Goal: Transaction & Acquisition: Book appointment/travel/reservation

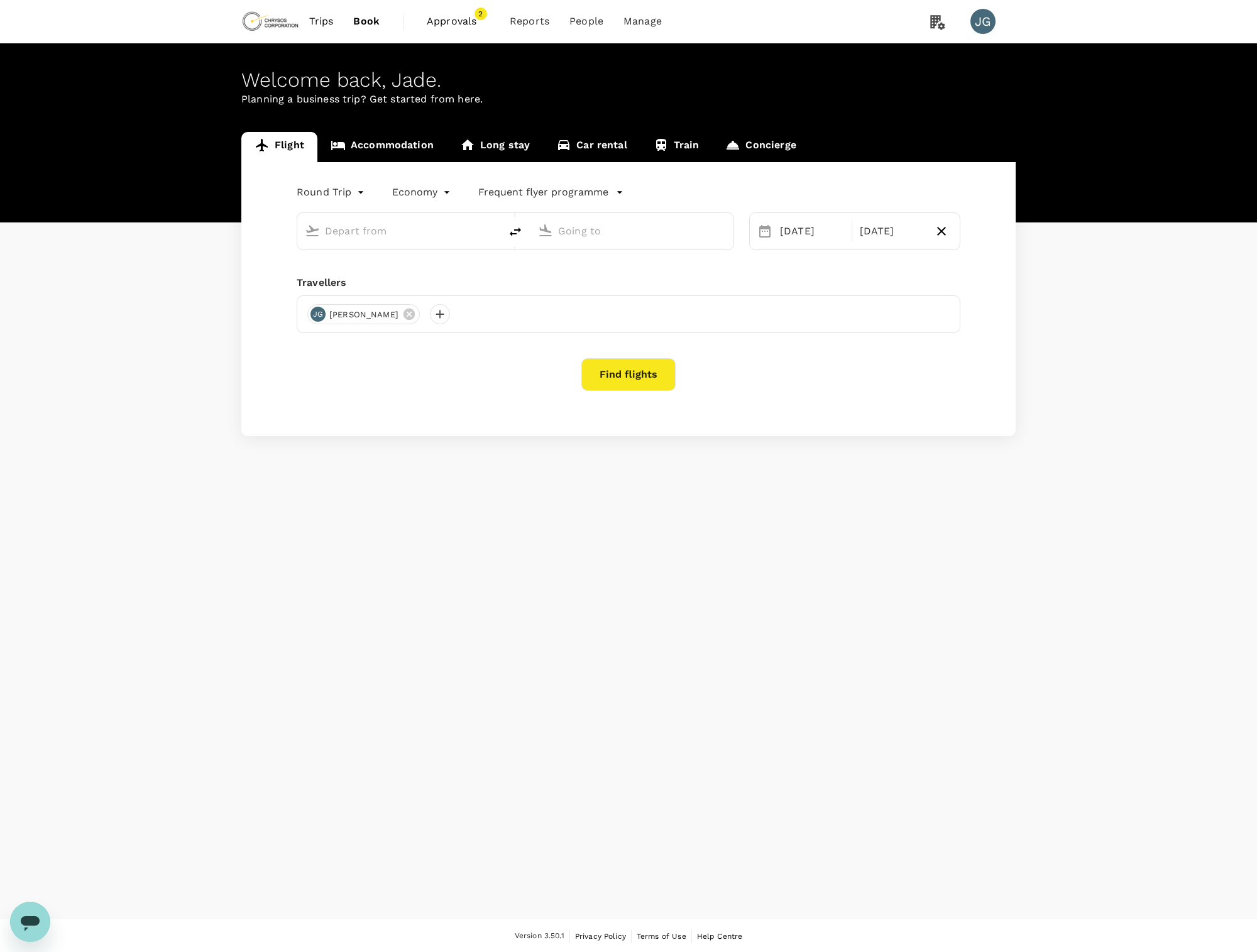
click at [369, 143] on link "Accommodation" at bounding box center [382, 147] width 129 height 30
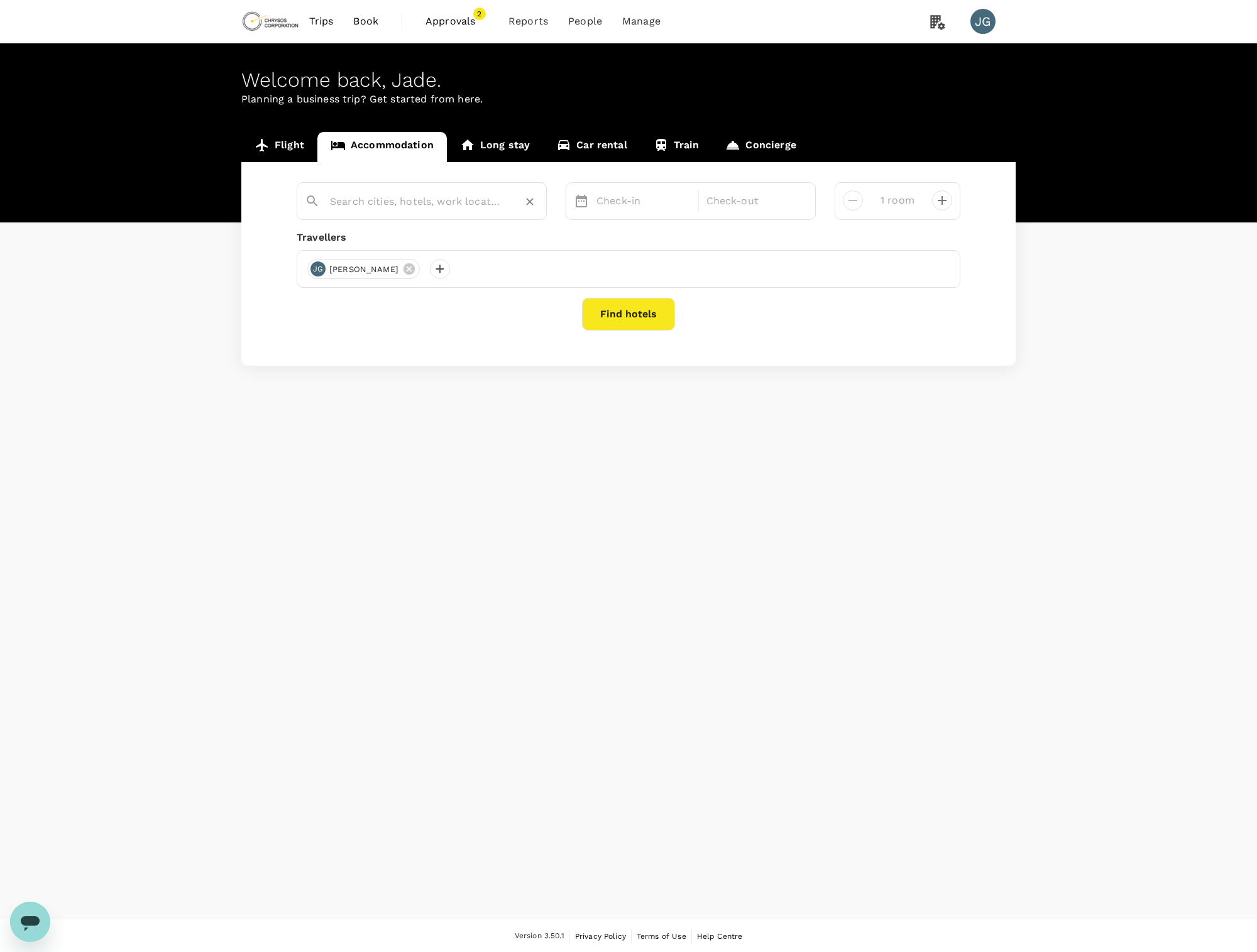
click at [348, 211] on div at bounding box center [434, 201] width 209 height 20
click at [352, 201] on input "text" at bounding box center [417, 201] width 174 height 19
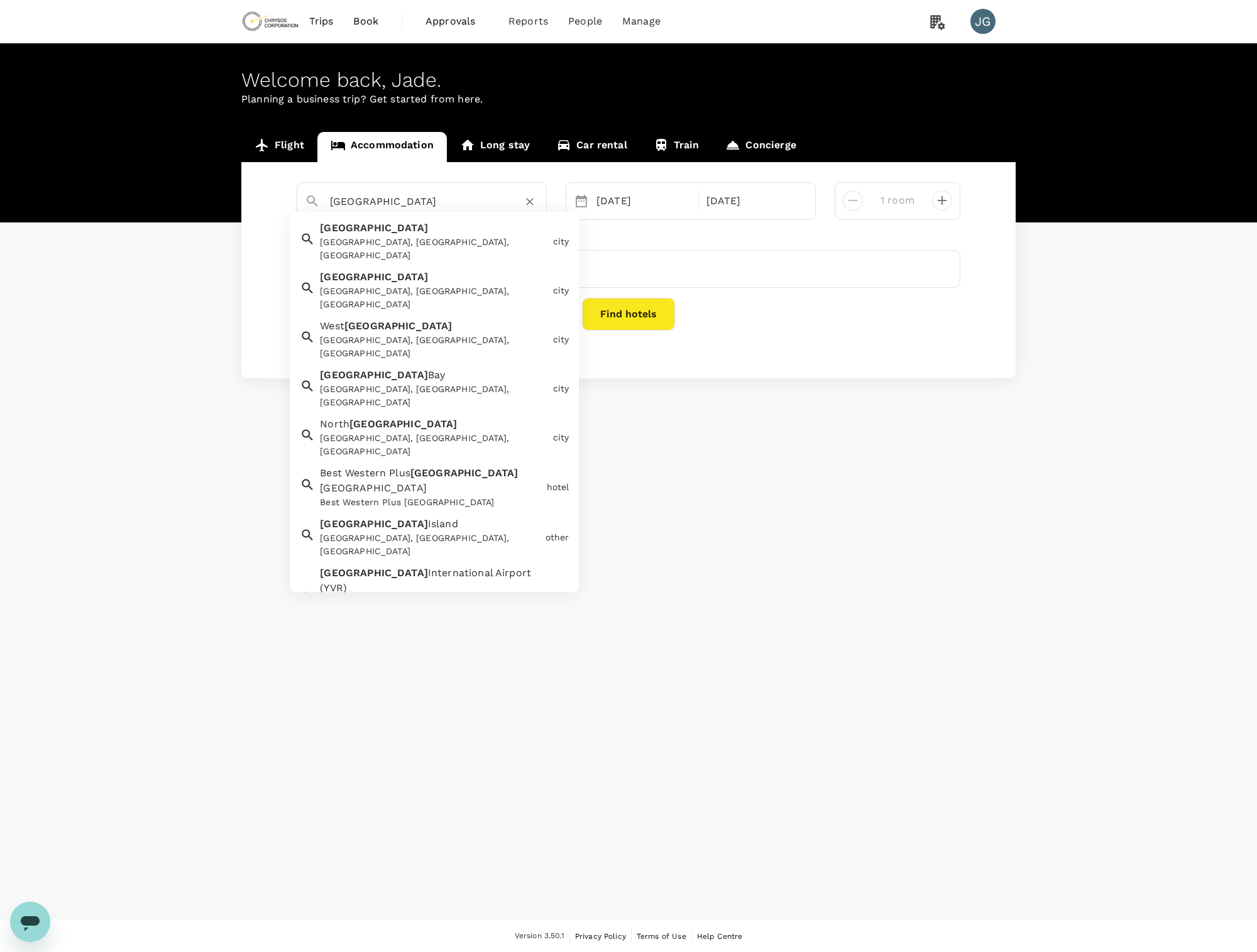
drag, startPoint x: 413, startPoint y: 205, endPoint x: 273, endPoint y: 201, distance: 140.1
click at [273, 201] on div "[GEOGRAPHIC_DATA] [GEOGRAPHIC_DATA] [GEOGRAPHIC_DATA], [GEOGRAPHIC_DATA], [GEOG…" at bounding box center [628, 270] width 775 height 216
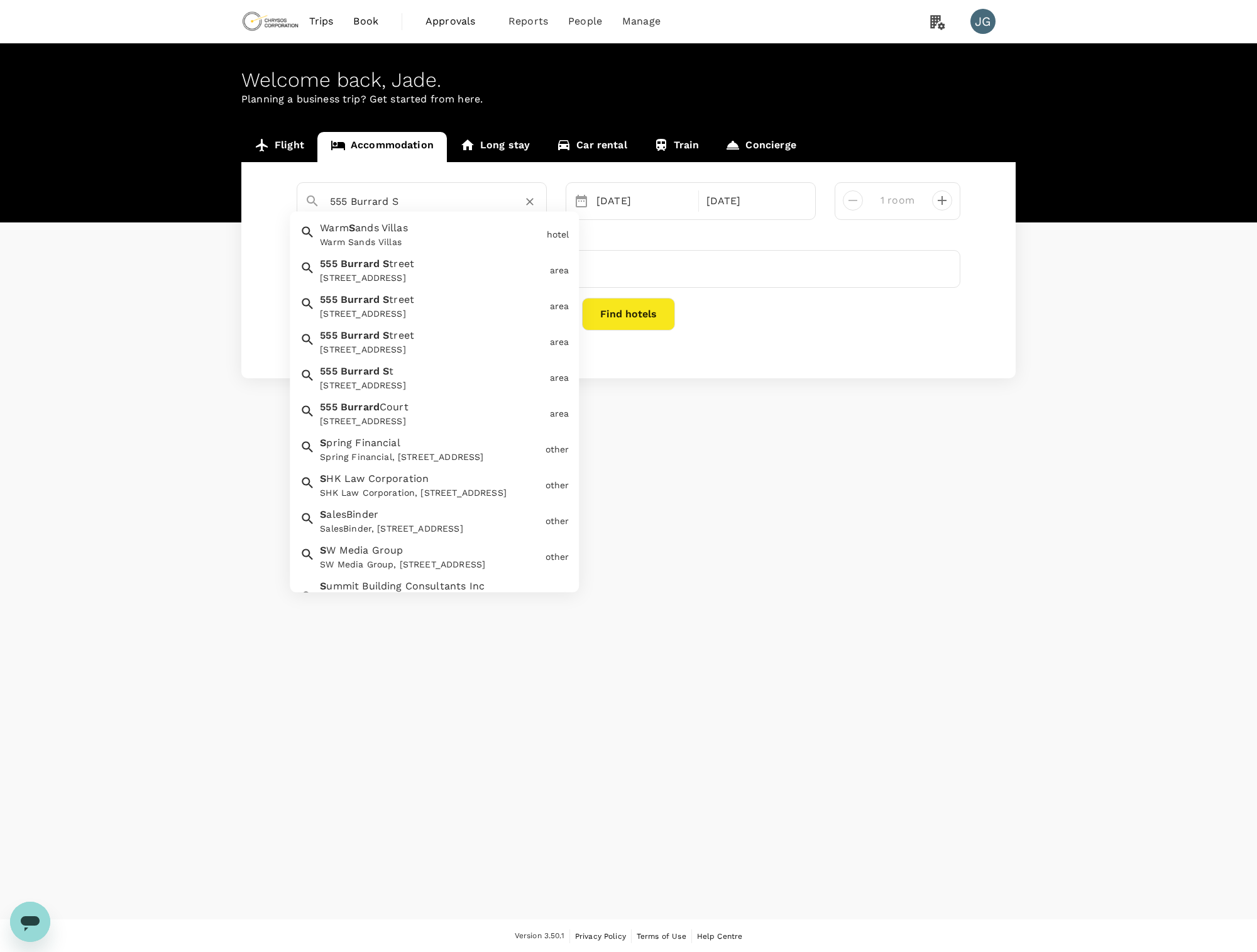
click at [346, 272] on div "[STREET_ADDRESS]" at bounding box center [432, 278] width 224 height 13
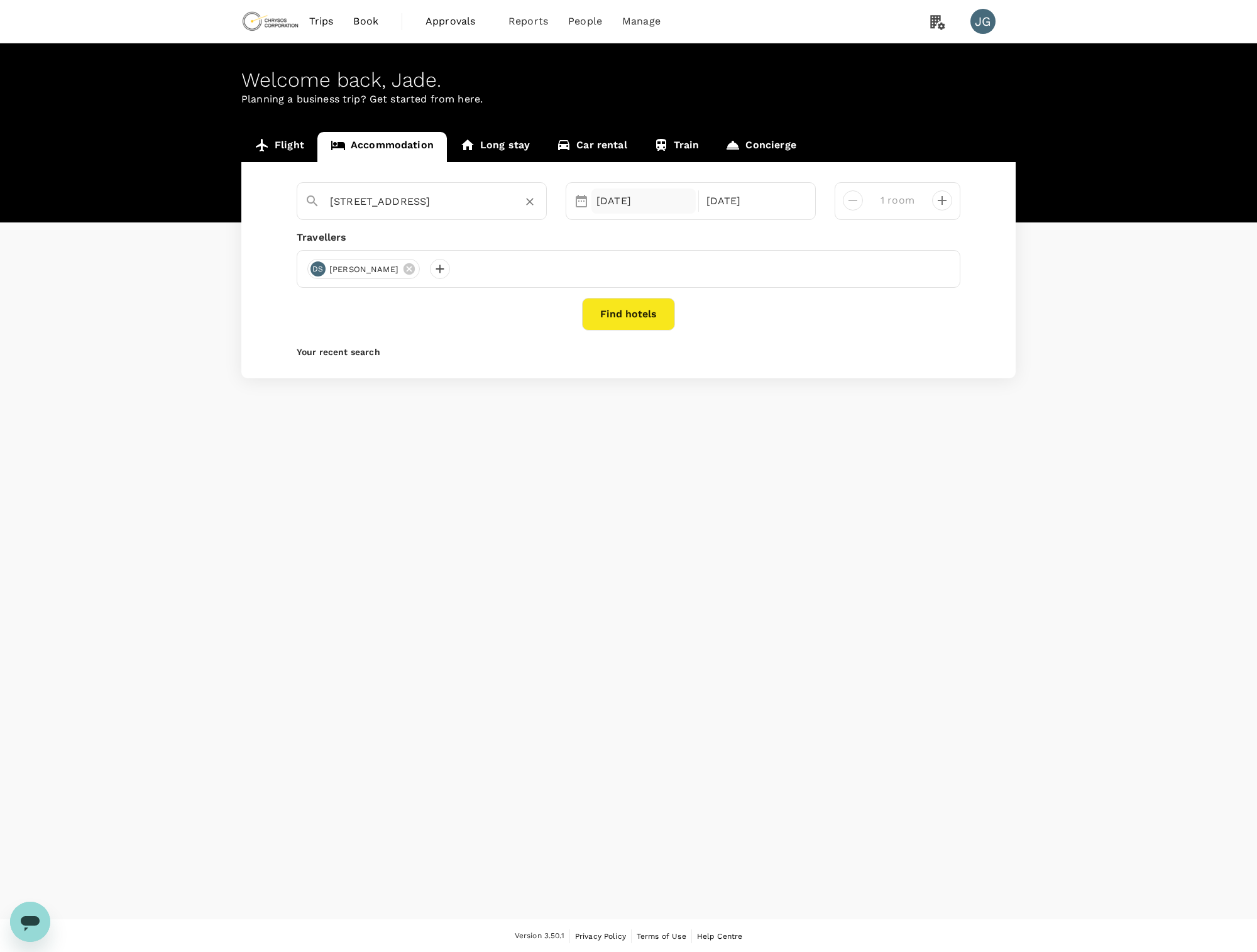
type input "[STREET_ADDRESS]"
click at [628, 205] on div "[DATE]" at bounding box center [643, 200] width 104 height 25
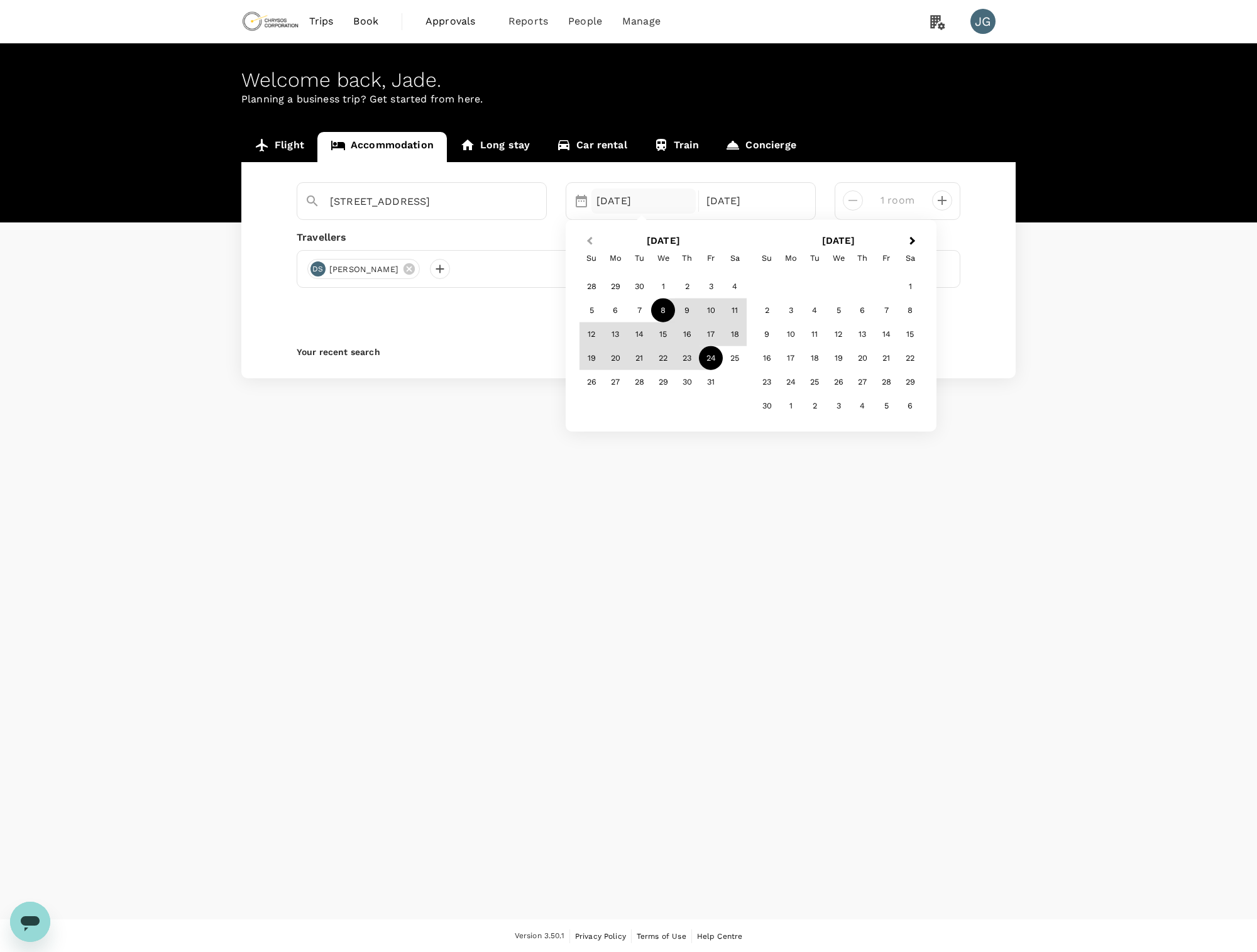
click at [589, 246] on button "Previous Month" at bounding box center [588, 242] width 20 height 20
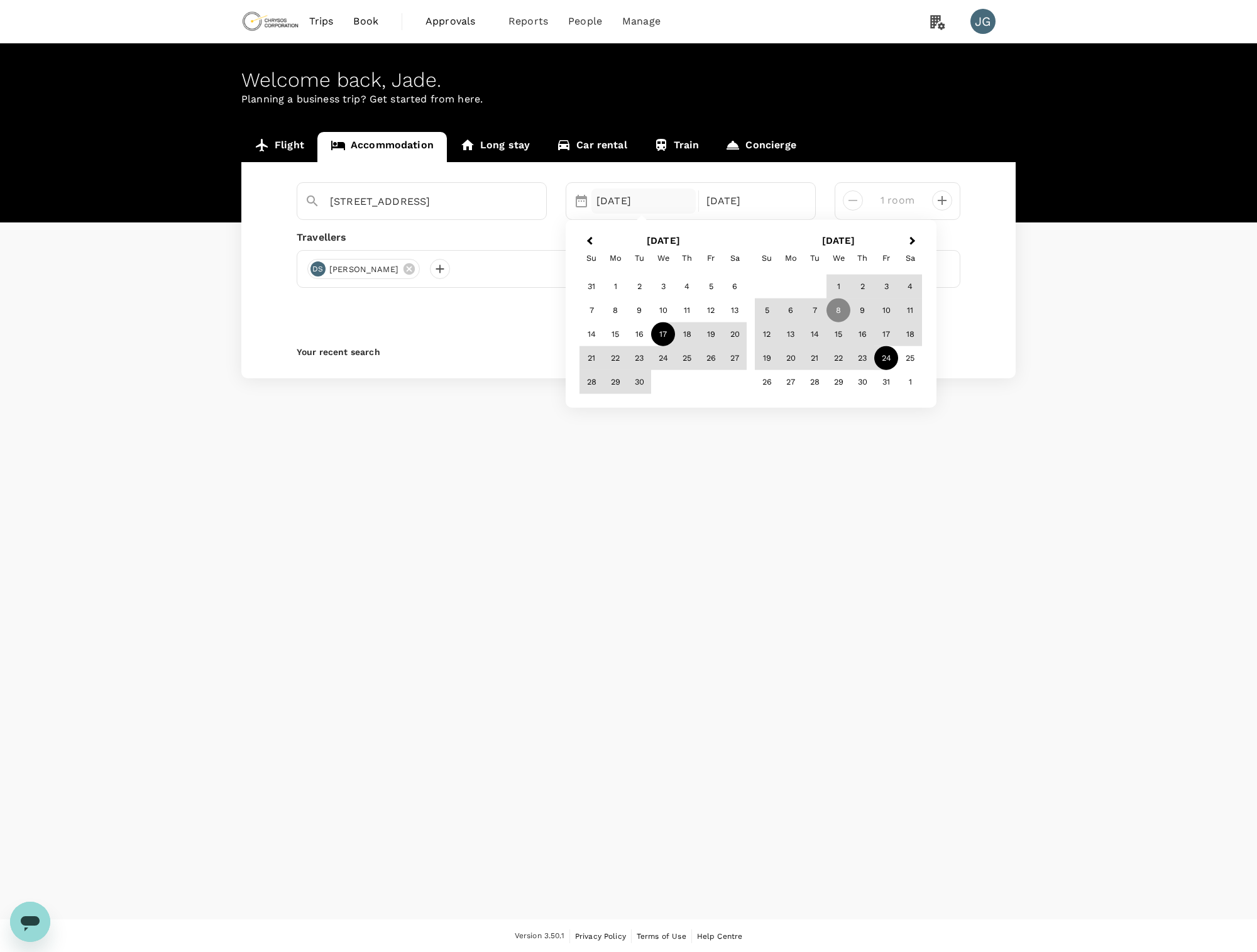
click at [664, 336] on div "17" at bounding box center [663, 333] width 24 height 24
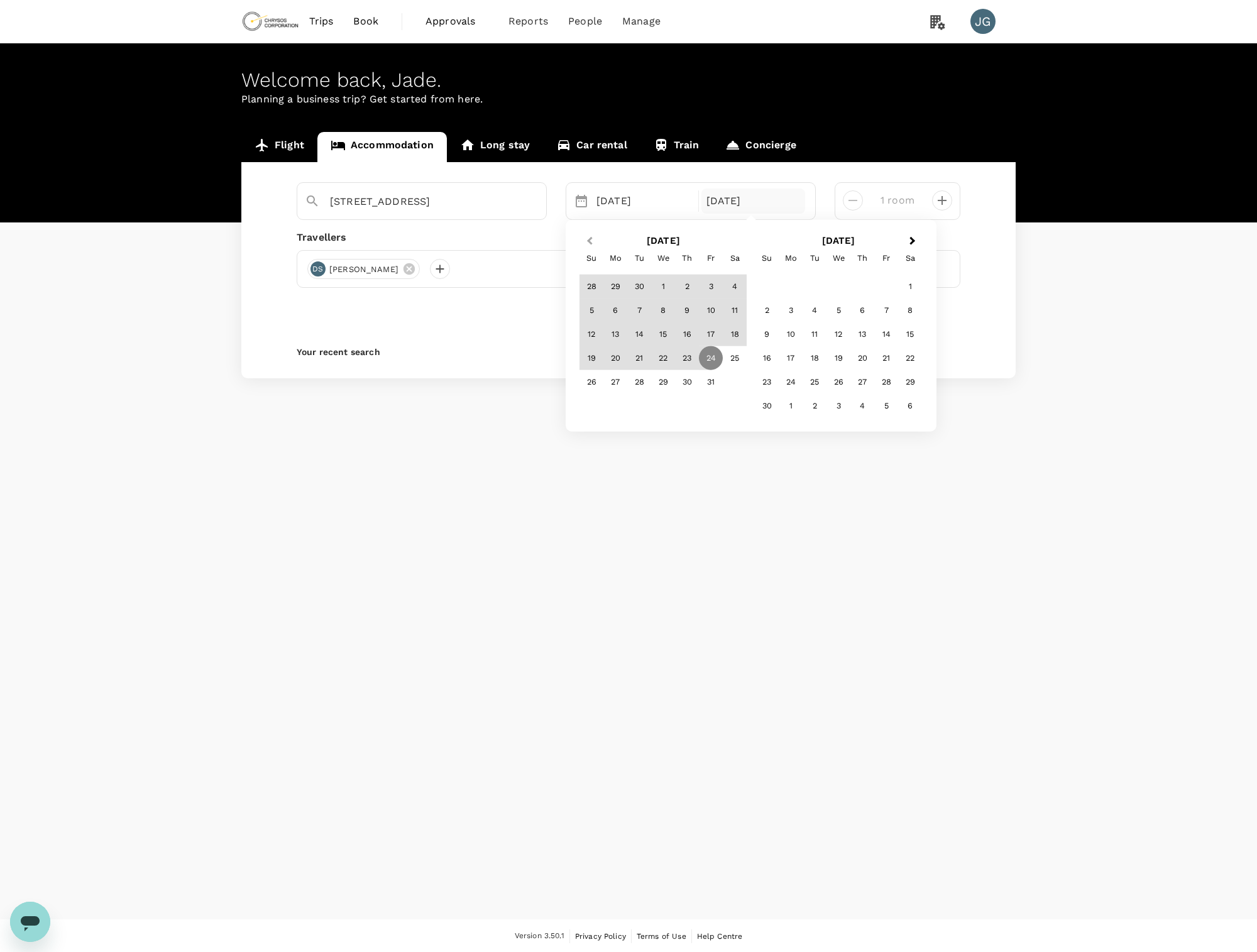
click at [590, 241] on span "Previous Month" at bounding box center [590, 241] width 0 height 15
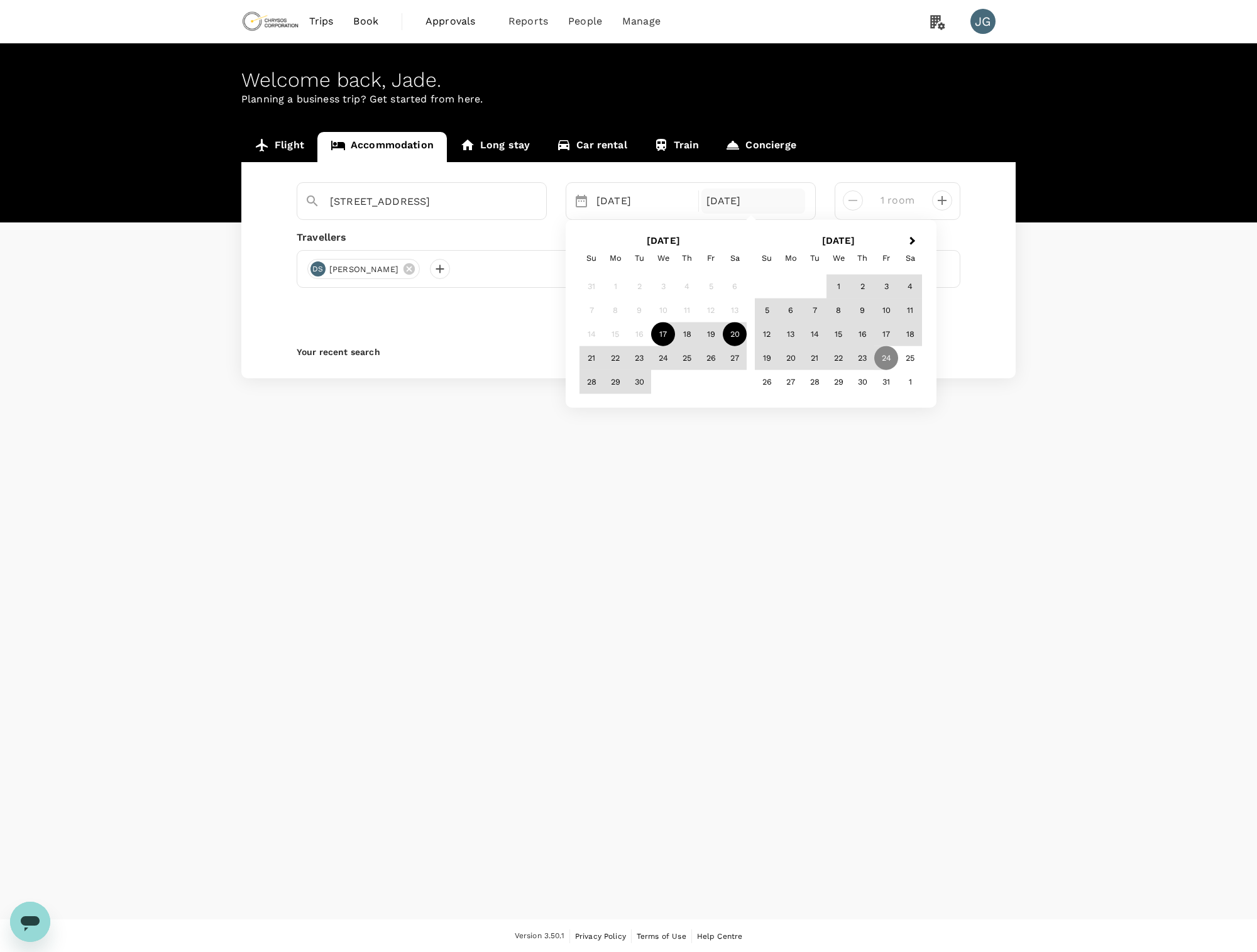
click at [727, 336] on div "20" at bounding box center [734, 333] width 24 height 24
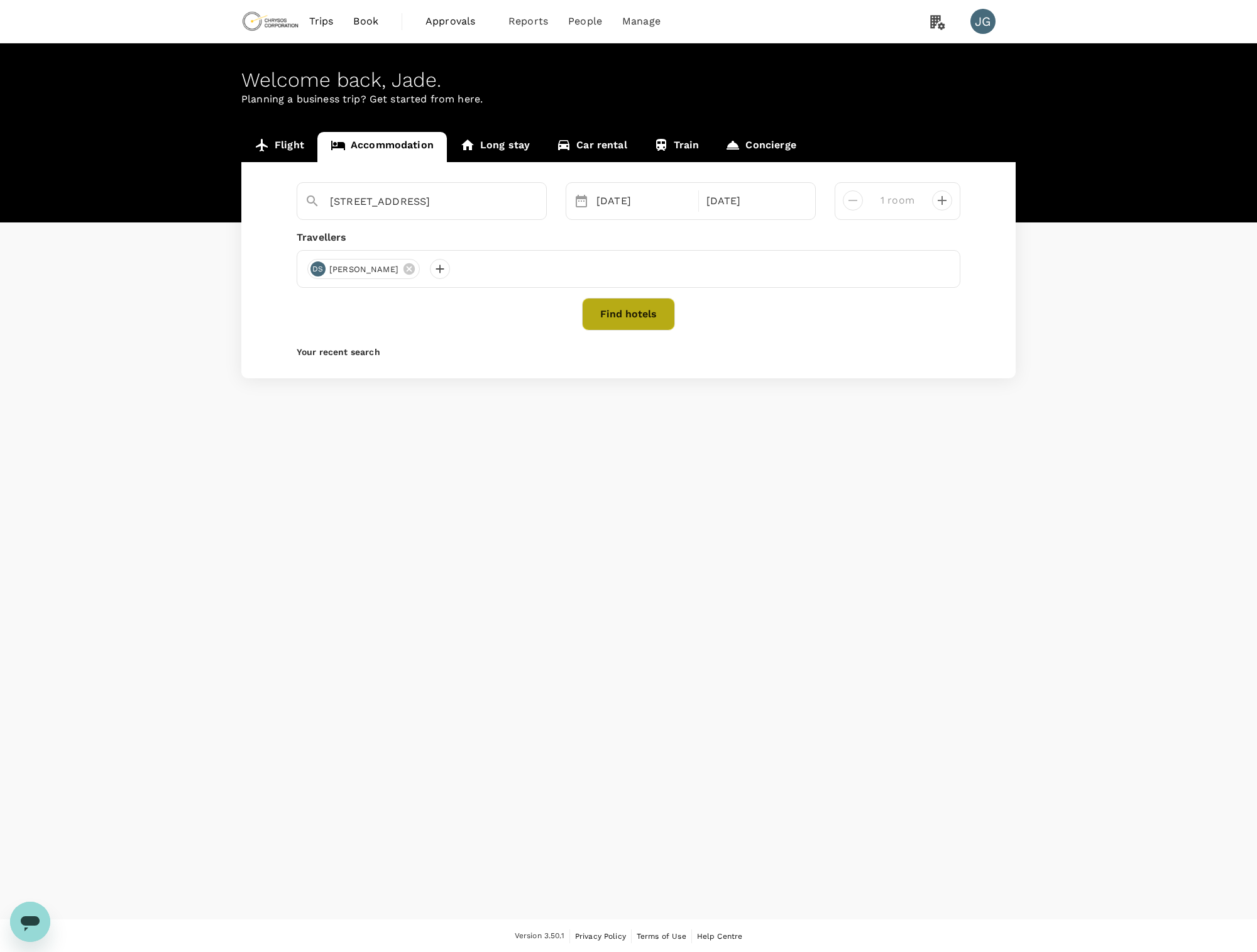
click at [663, 311] on button "Find hotels" at bounding box center [628, 314] width 93 height 32
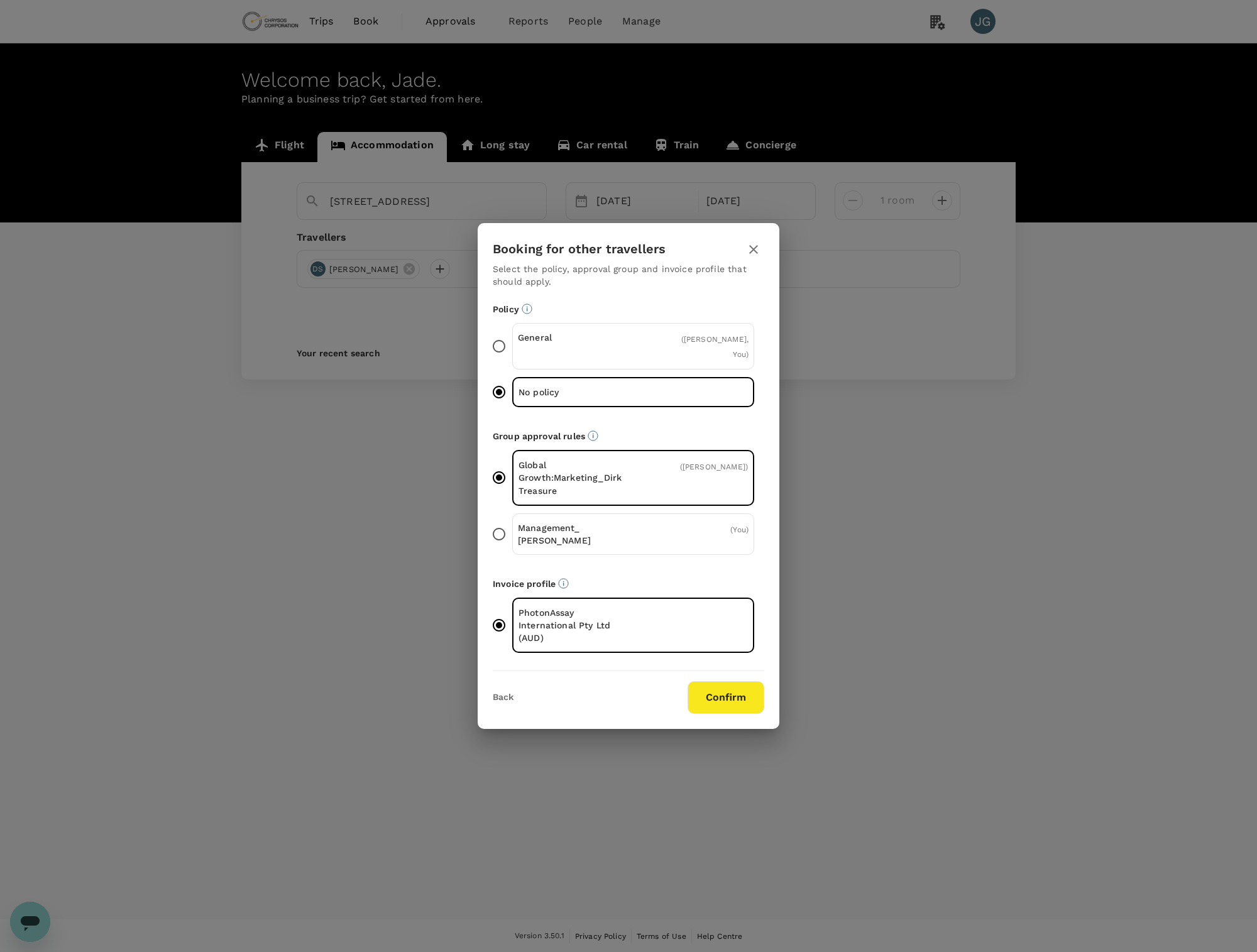
click at [760, 700] on button "Confirm" at bounding box center [726, 697] width 76 height 32
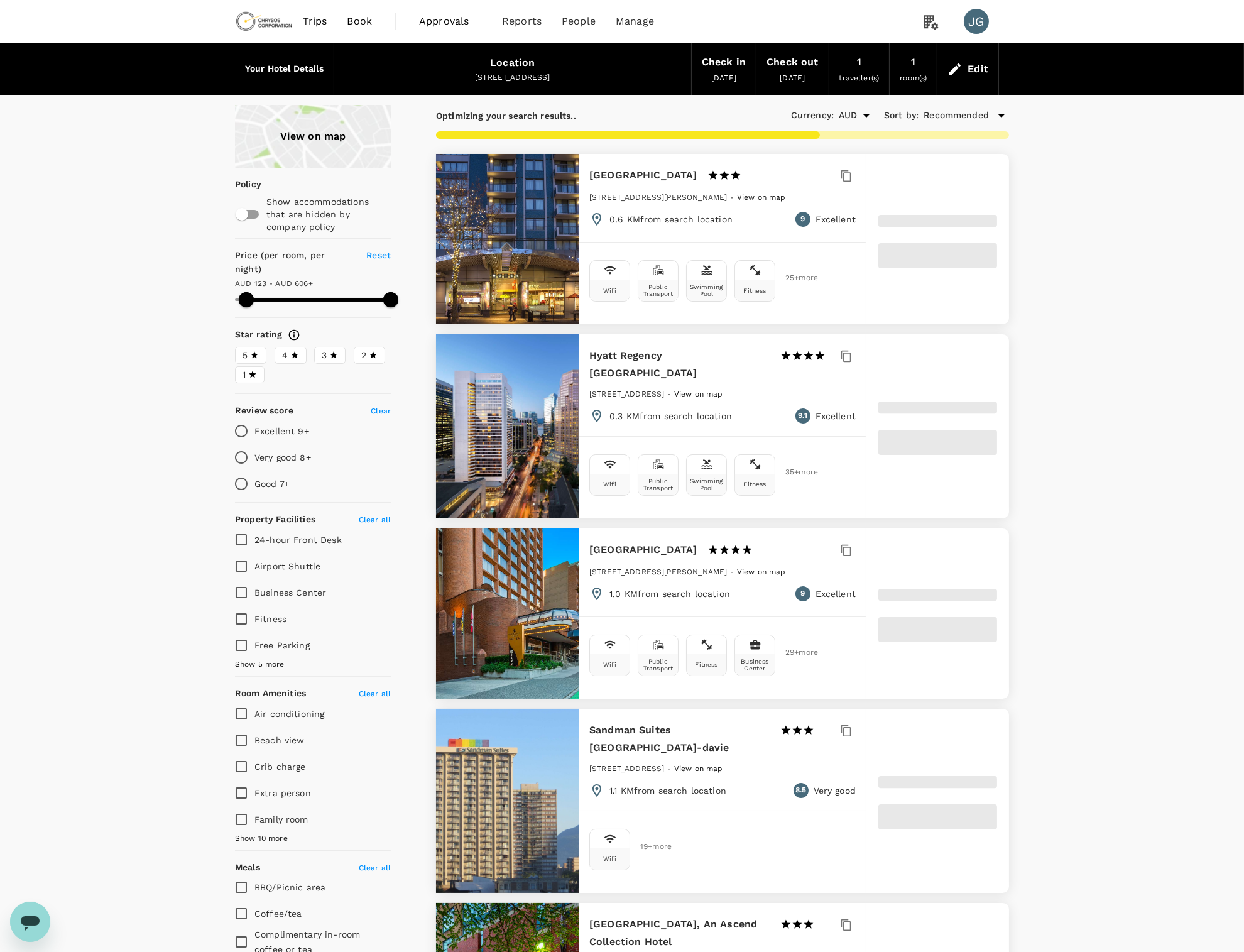
type input "605.29"
type input "86.29"
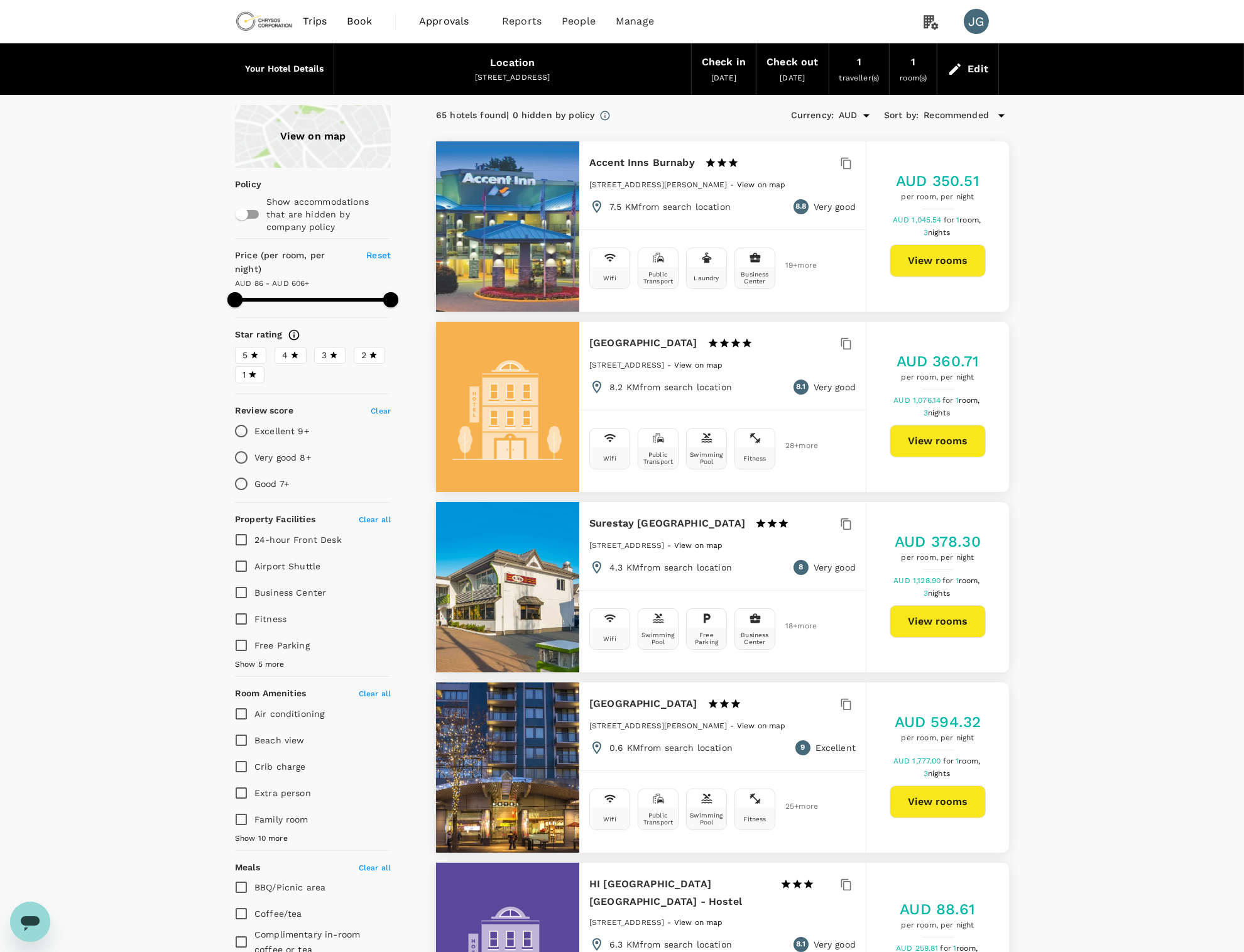
click at [986, 110] on span "Recommended" at bounding box center [956, 115] width 66 height 14
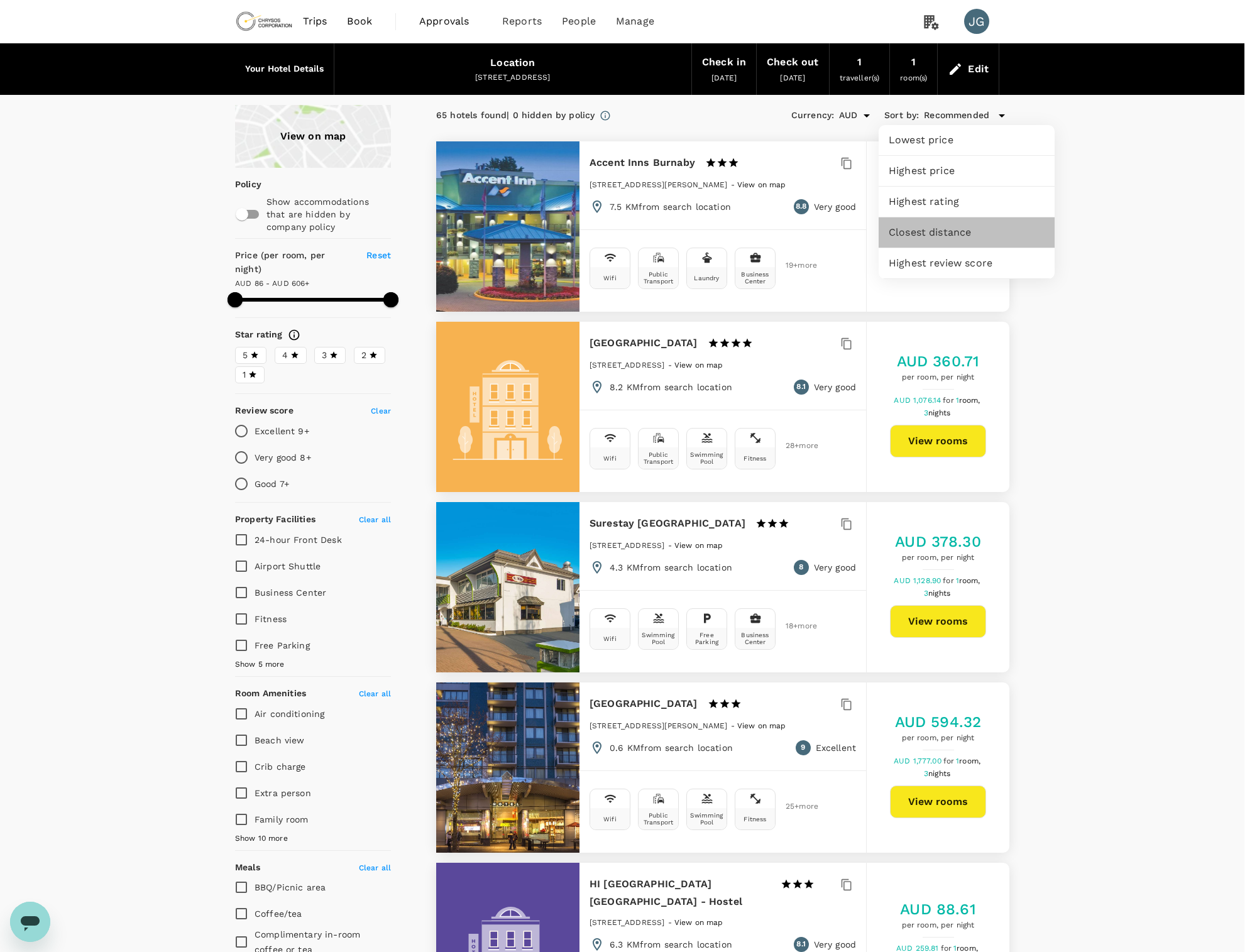
click at [970, 230] on span "Closest distance" at bounding box center [967, 232] width 156 height 15
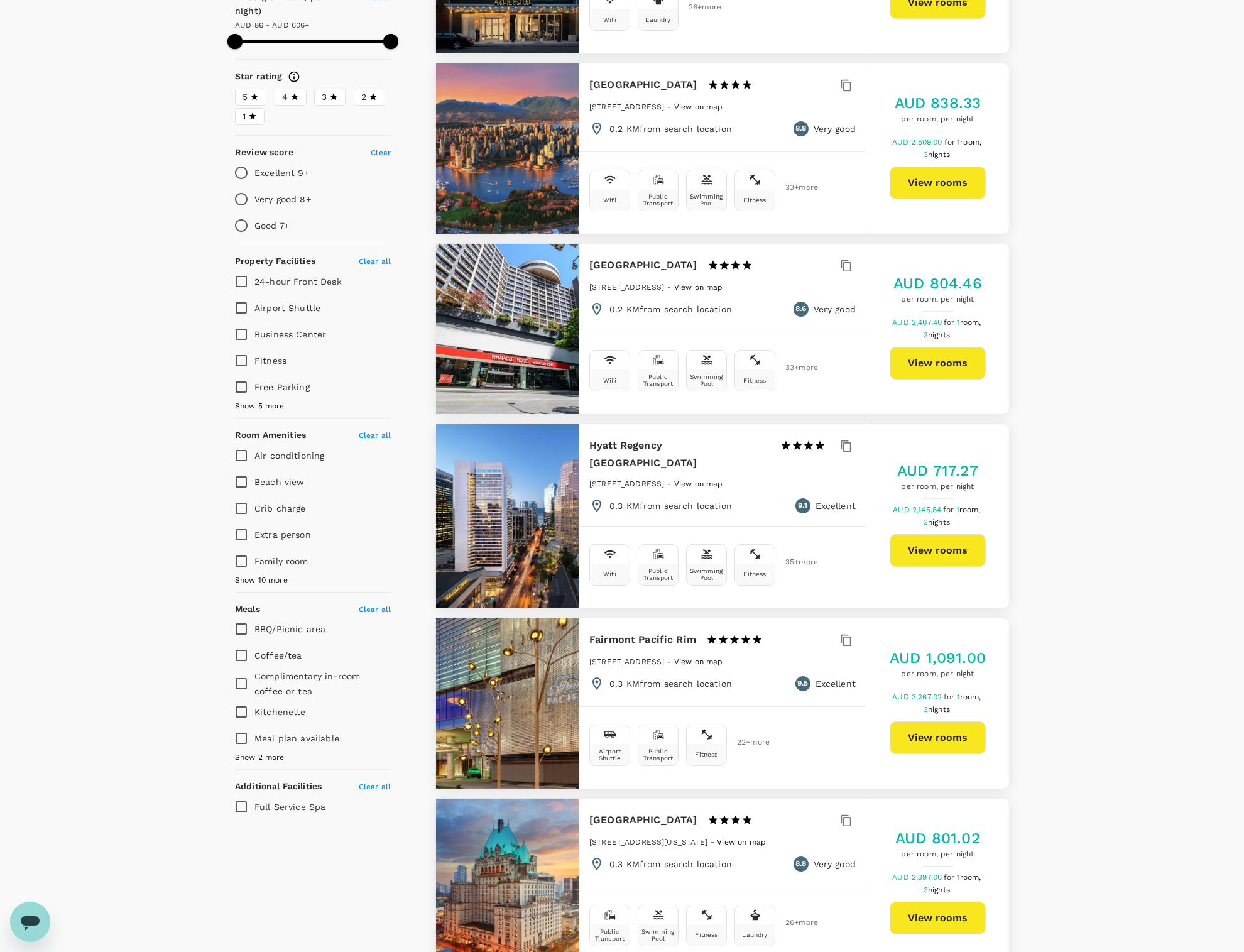
scroll to position [167, 0]
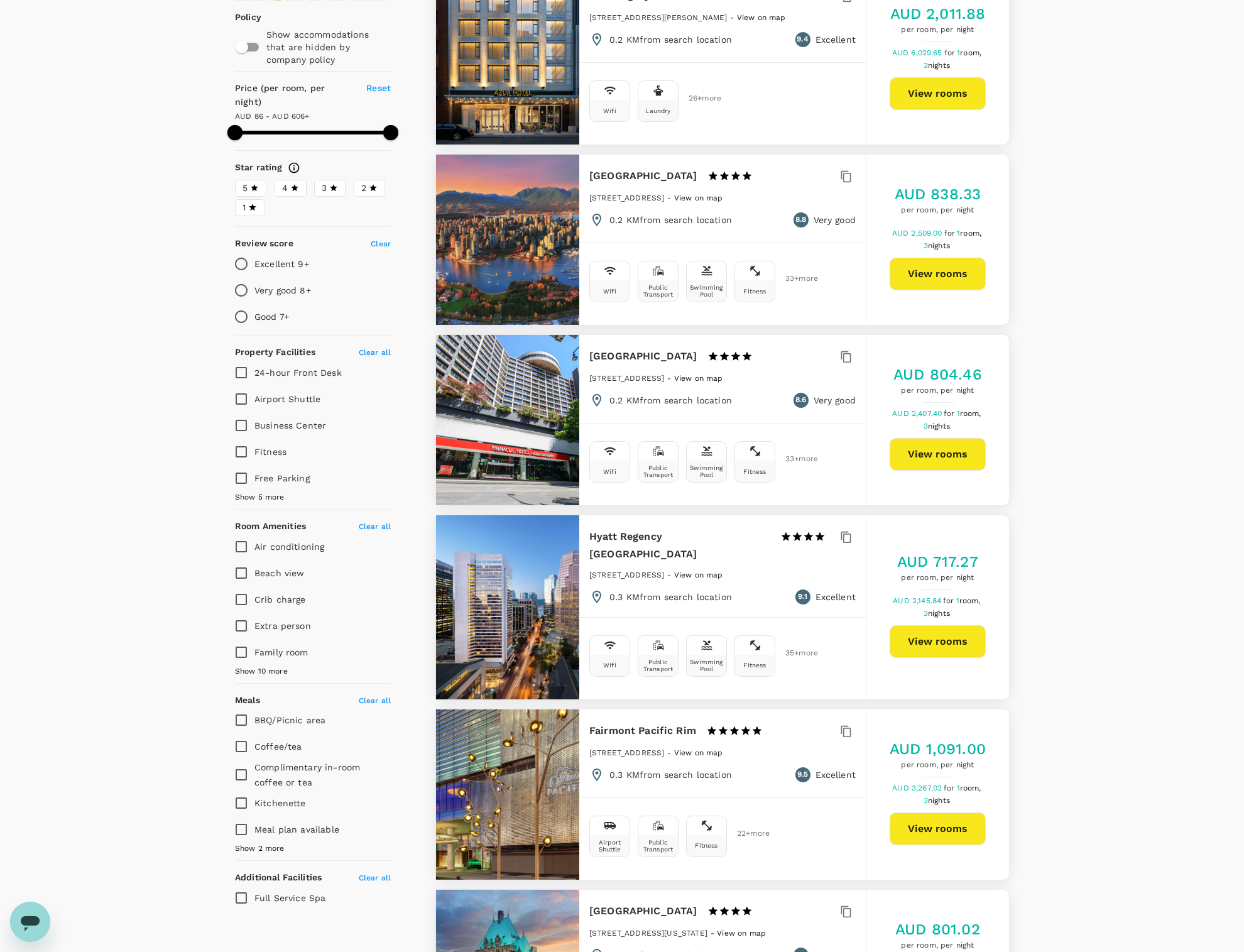
click at [488, 588] on div at bounding box center [507, 607] width 143 height 184
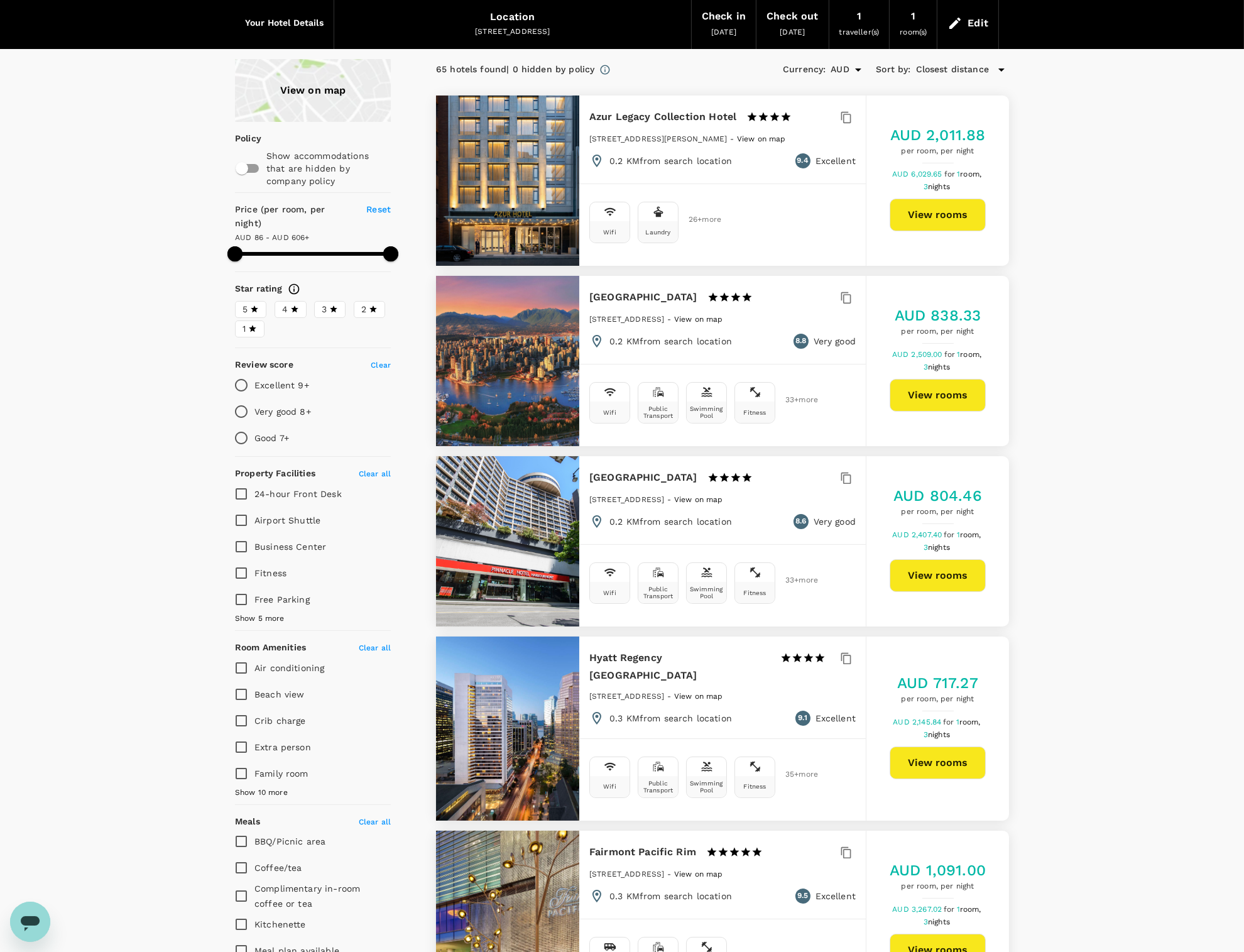
scroll to position [0, 0]
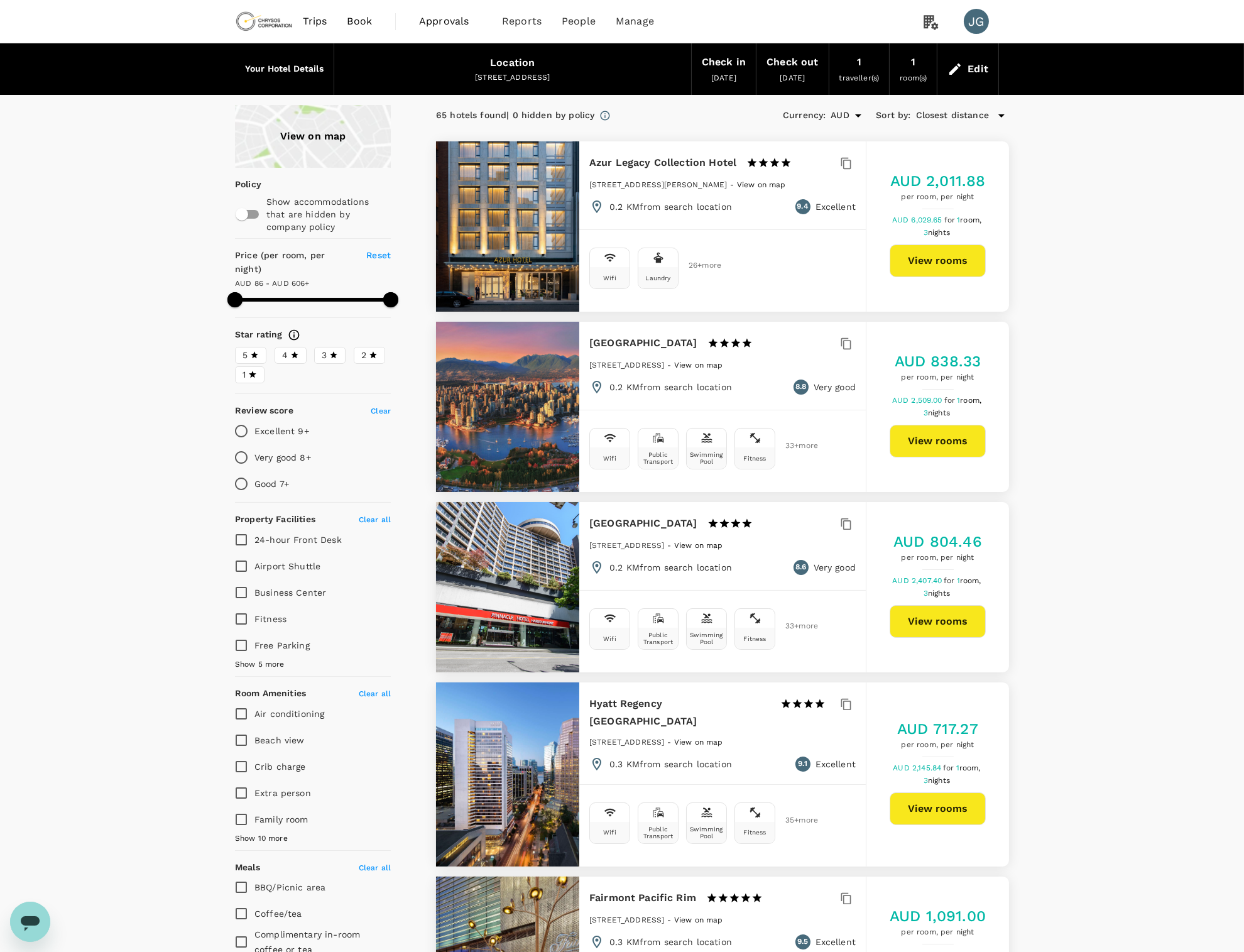
click at [315, 126] on div "View on map" at bounding box center [313, 136] width 156 height 62
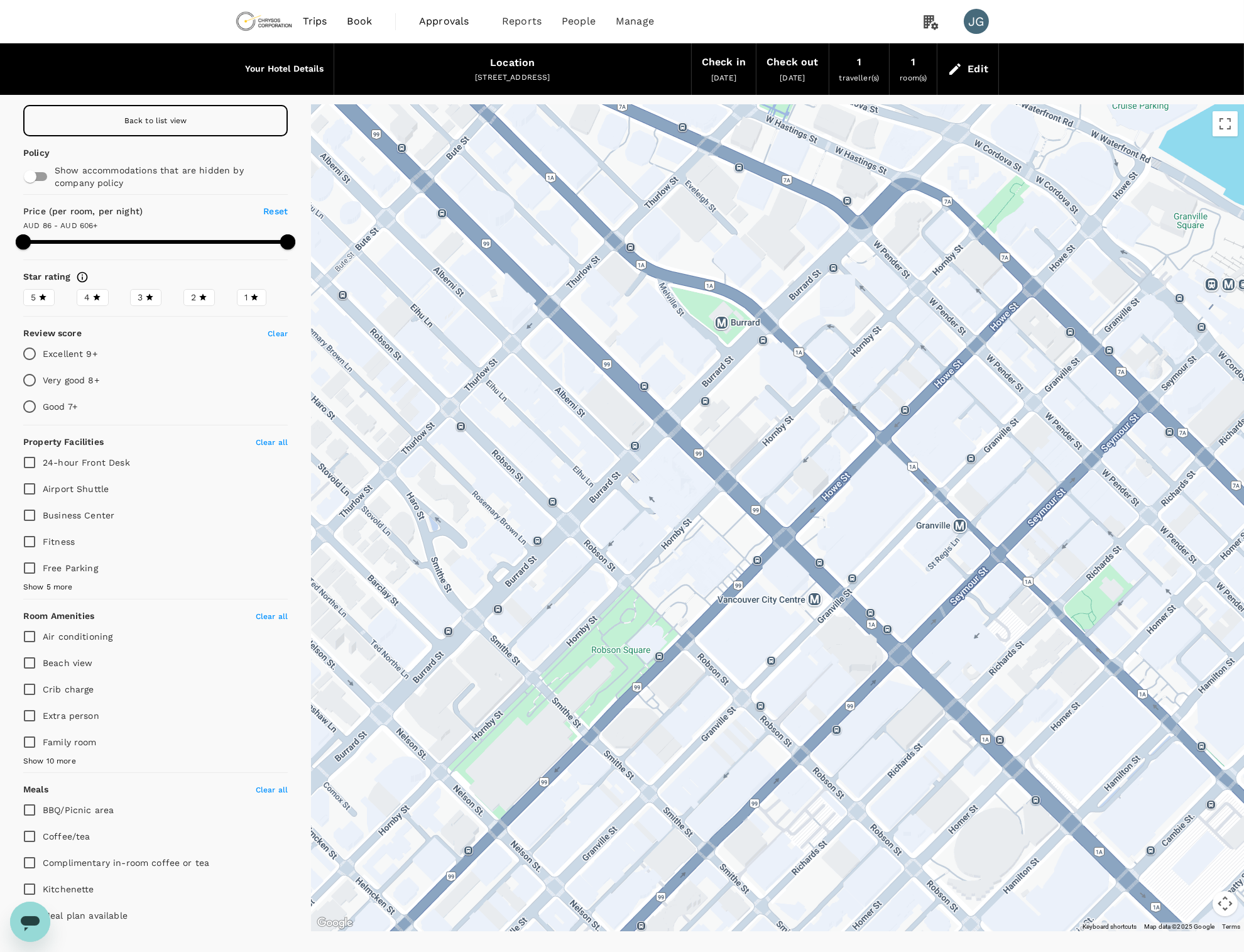
drag, startPoint x: 705, startPoint y: 505, endPoint x: 789, endPoint y: 636, distance: 155.6
click at [788, 635] on div at bounding box center [777, 518] width 933 height 826
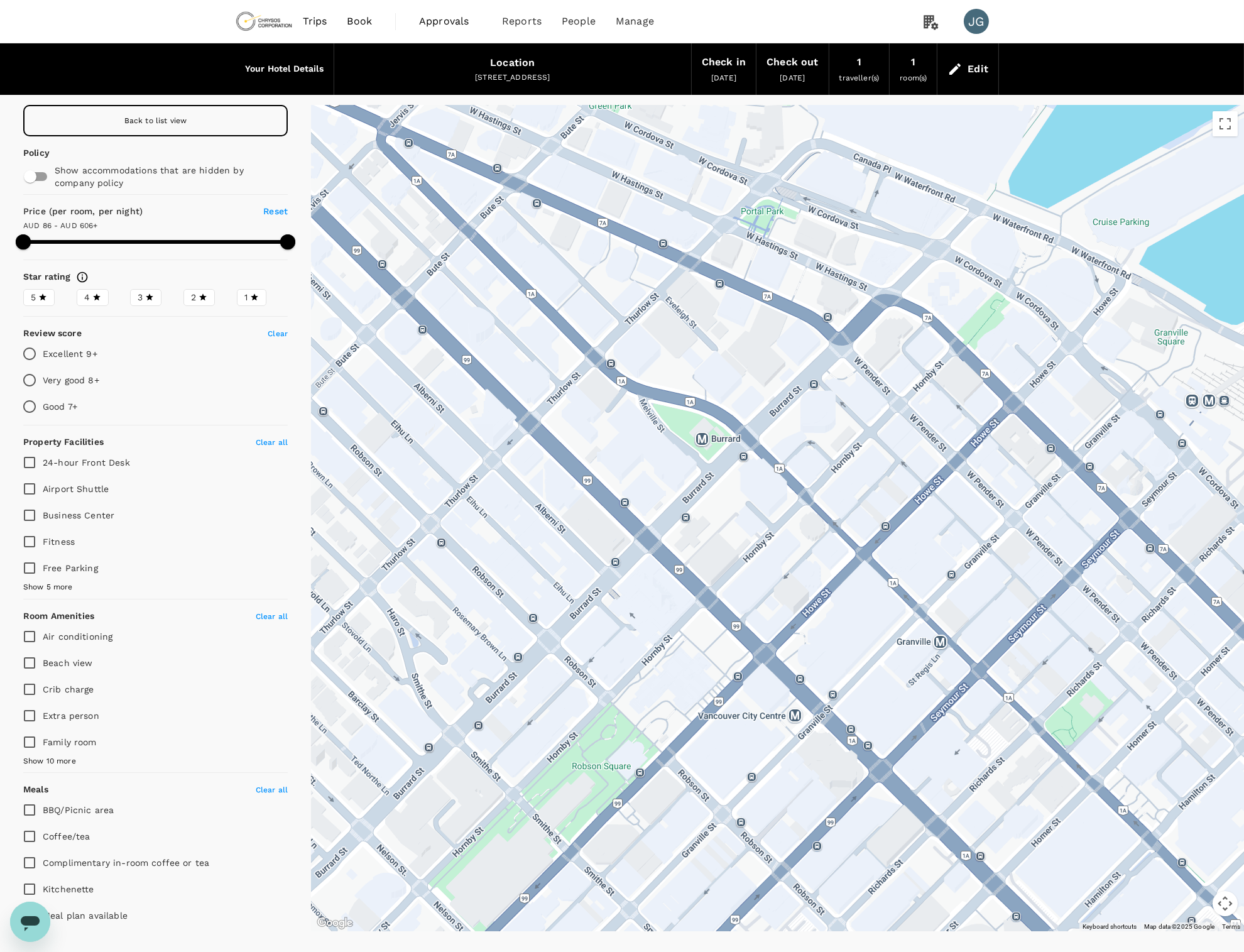
drag, startPoint x: 633, startPoint y: 304, endPoint x: 614, endPoint y: 421, distance: 118.5
click at [614, 421] on div at bounding box center [777, 518] width 933 height 826
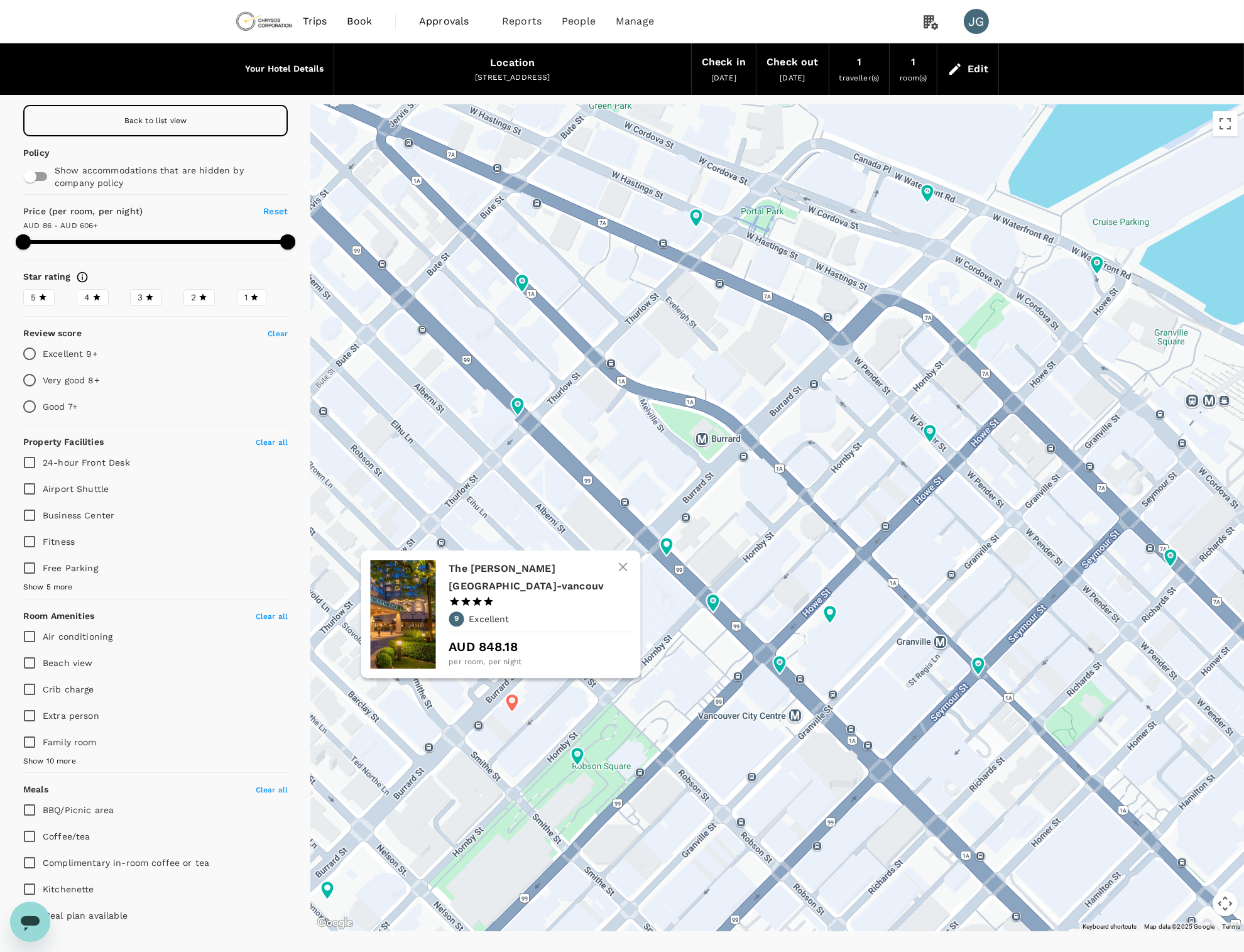
click at [510, 701] on icon at bounding box center [511, 703] width 13 height 19
click at [507, 596] on h6 "The [PERSON_NAME][GEOGRAPHIC_DATA]-vancouv" at bounding box center [535, 577] width 172 height 35
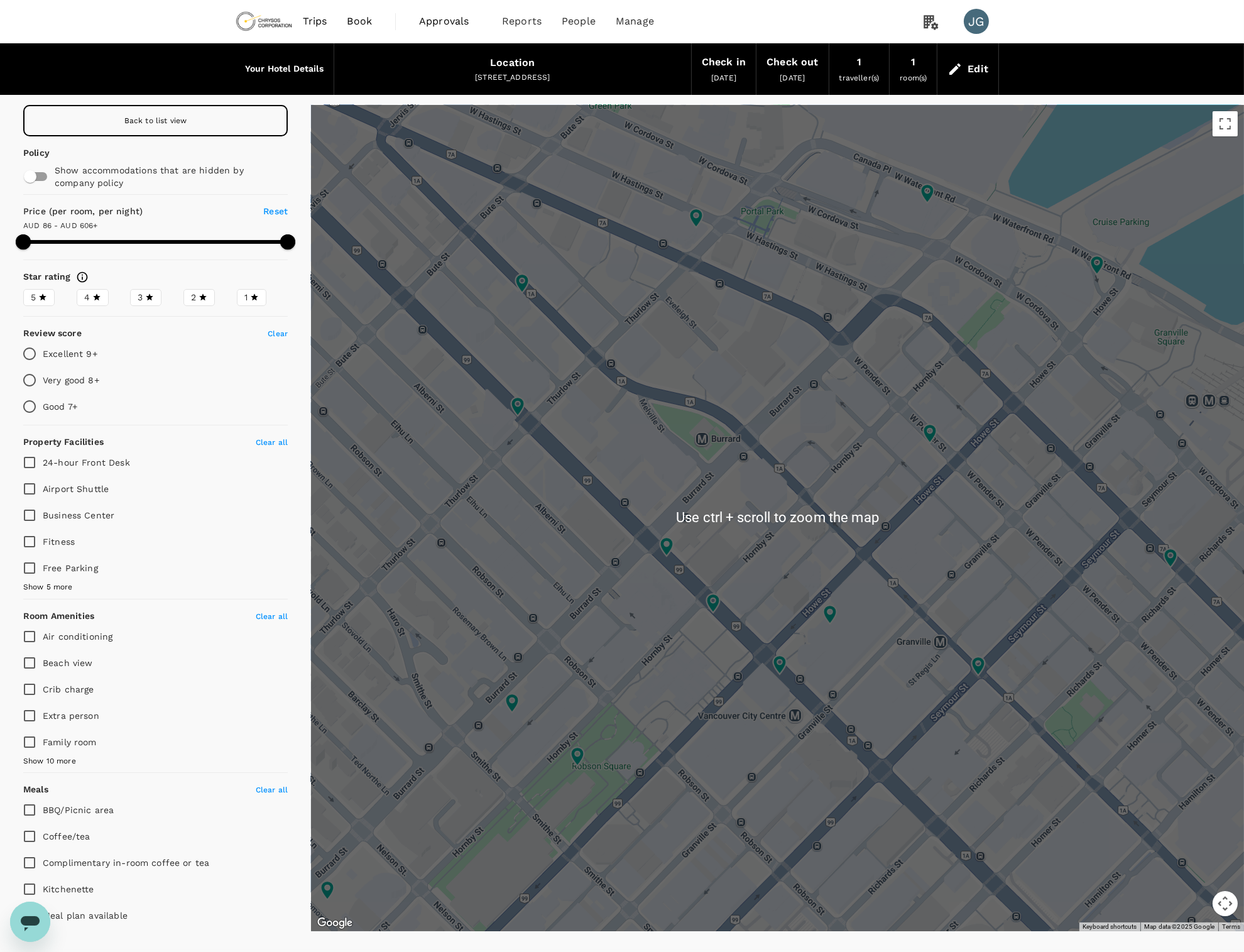
scroll to position [50, 0]
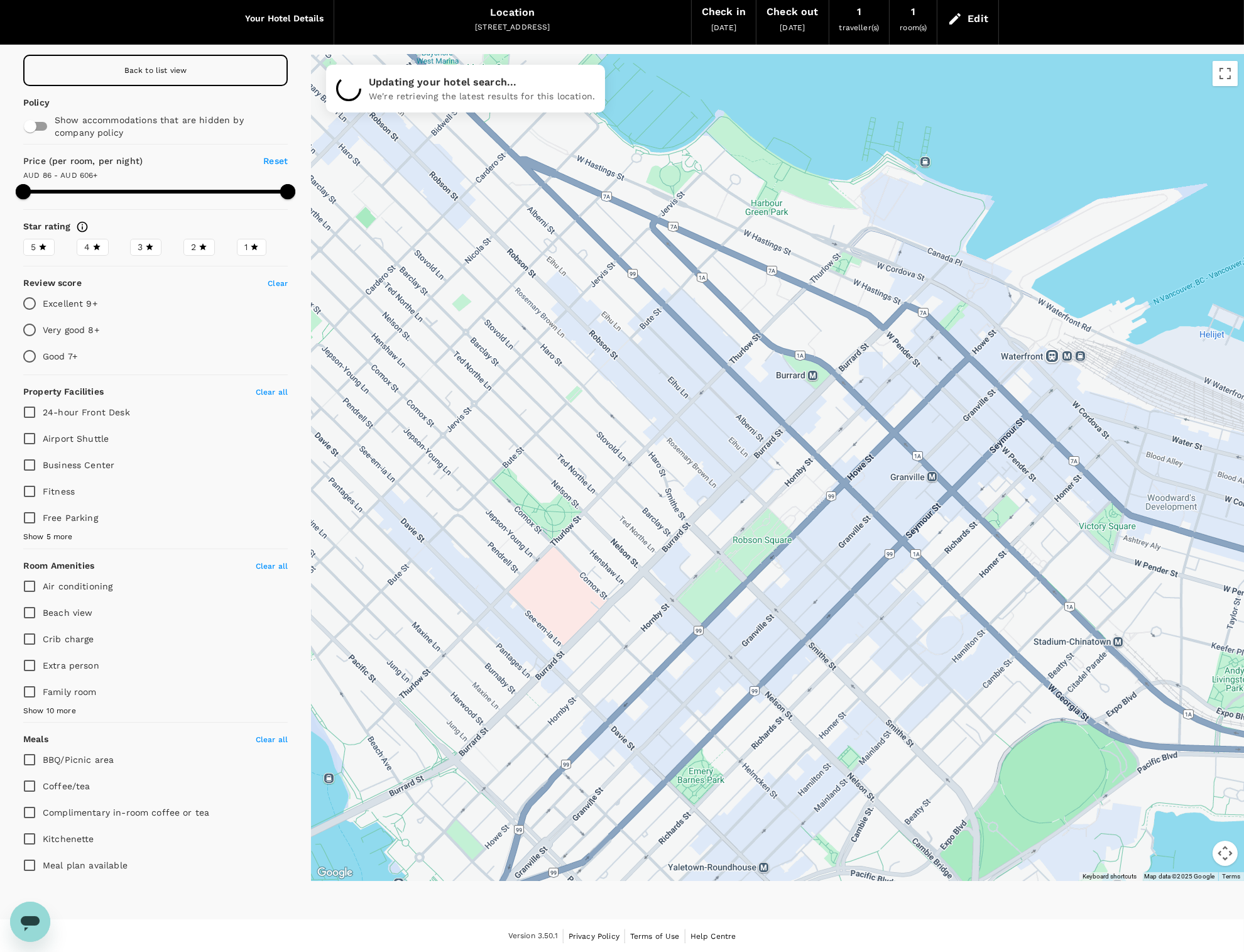
drag, startPoint x: 815, startPoint y: 782, endPoint x: 871, endPoint y: 583, distance: 206.7
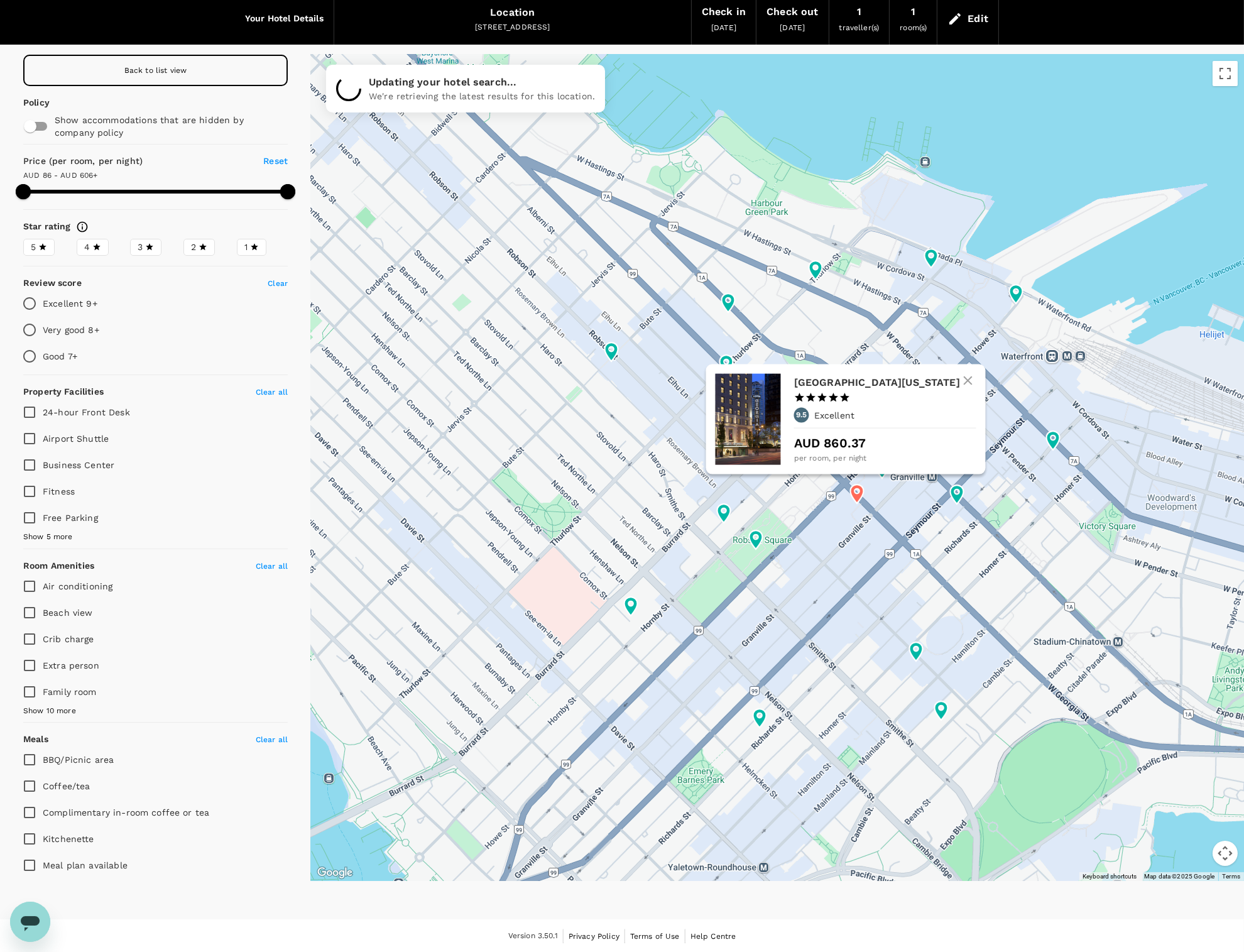
type input "605.29"
